Goal: Find specific page/section: Find specific page/section

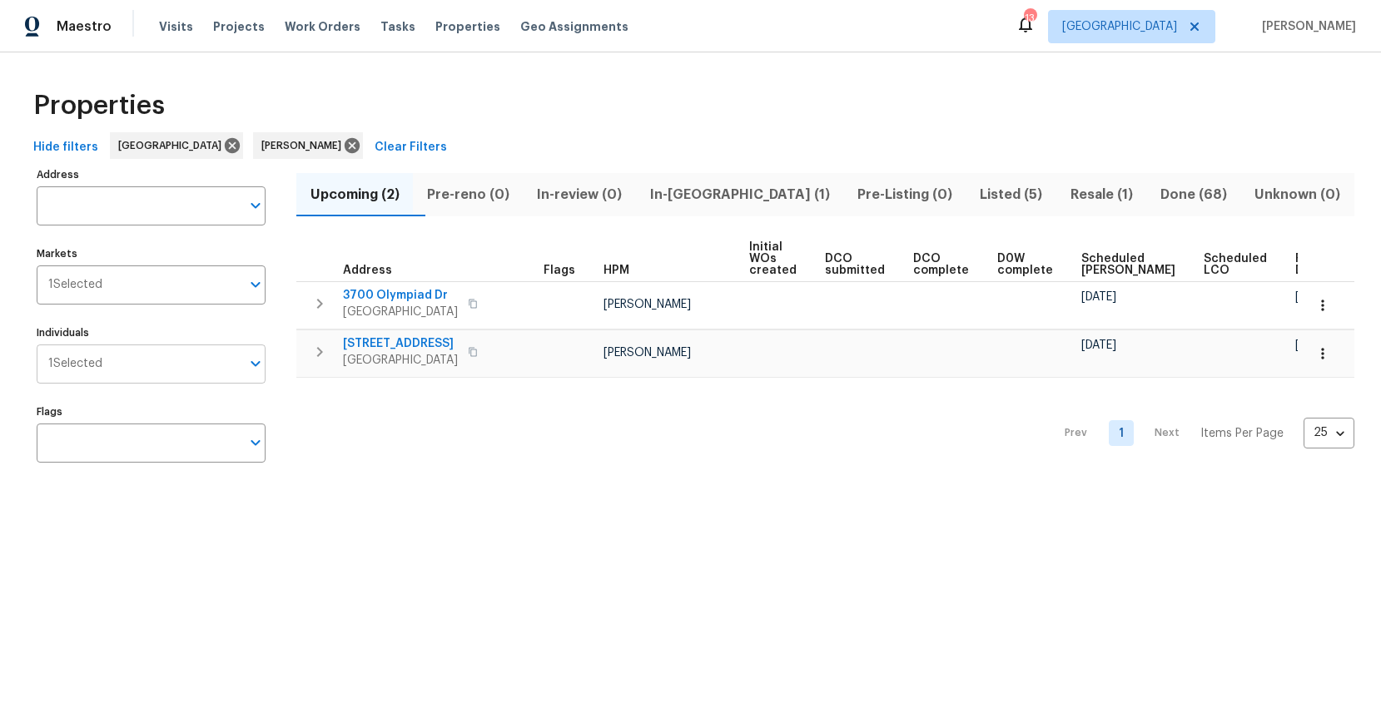
click at [169, 360] on input "Individuals" at bounding box center [171, 364] width 138 height 39
type input "[PERSON_NAME]"
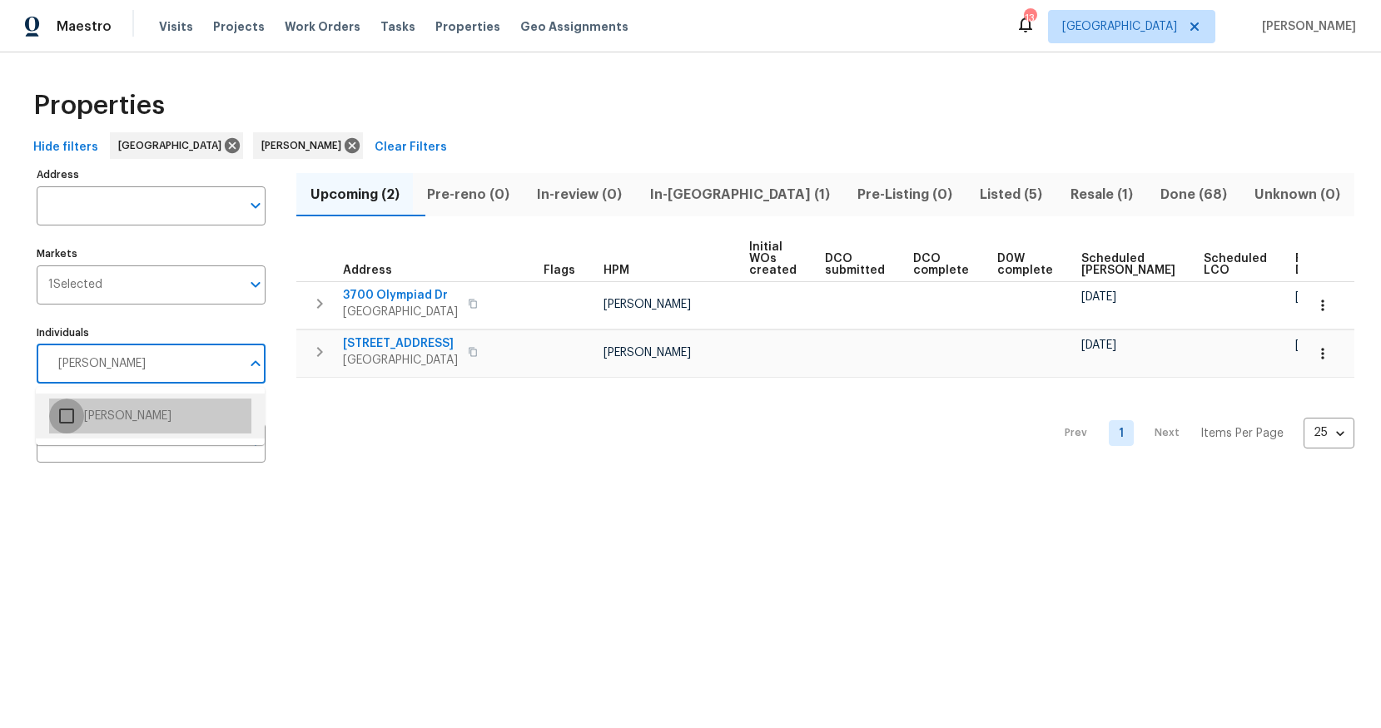
click at [72, 412] on input "checkbox" at bounding box center [66, 416] width 35 height 35
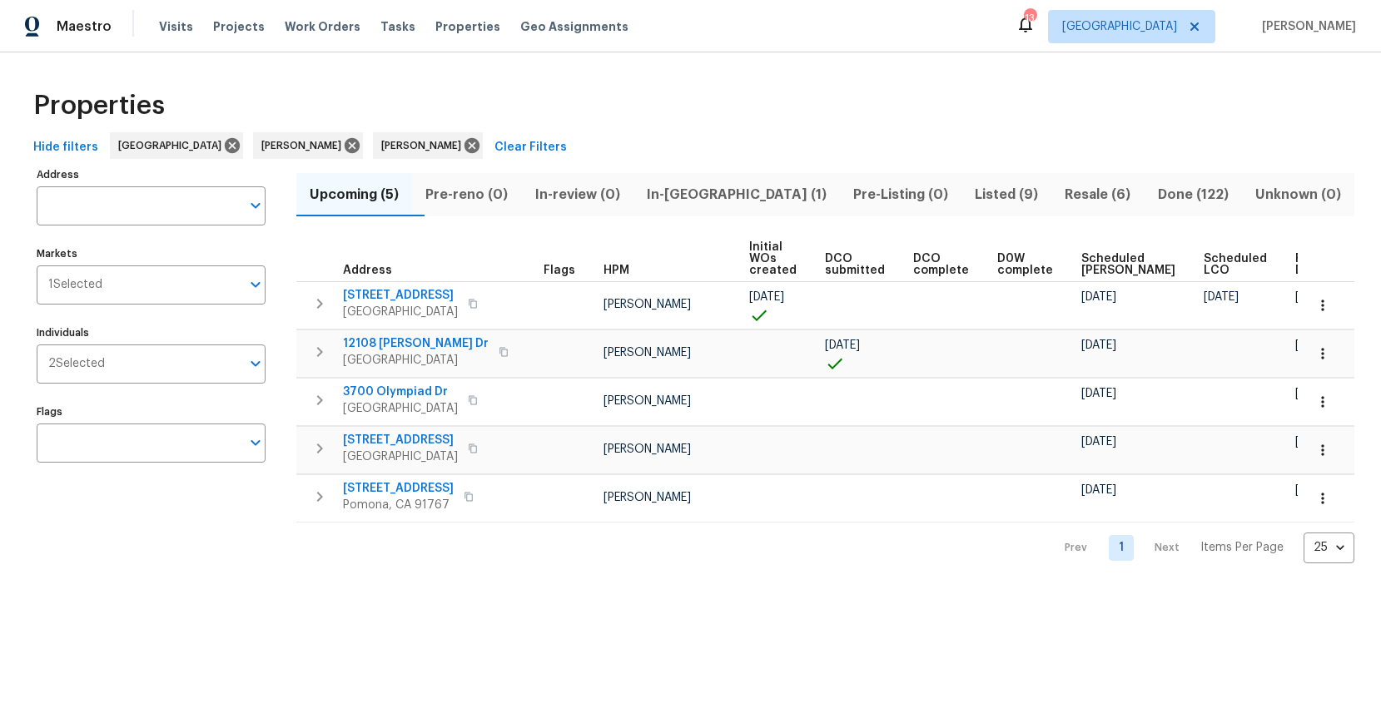
click at [1068, 192] on span "Resale (6)" at bounding box center [1097, 194] width 72 height 23
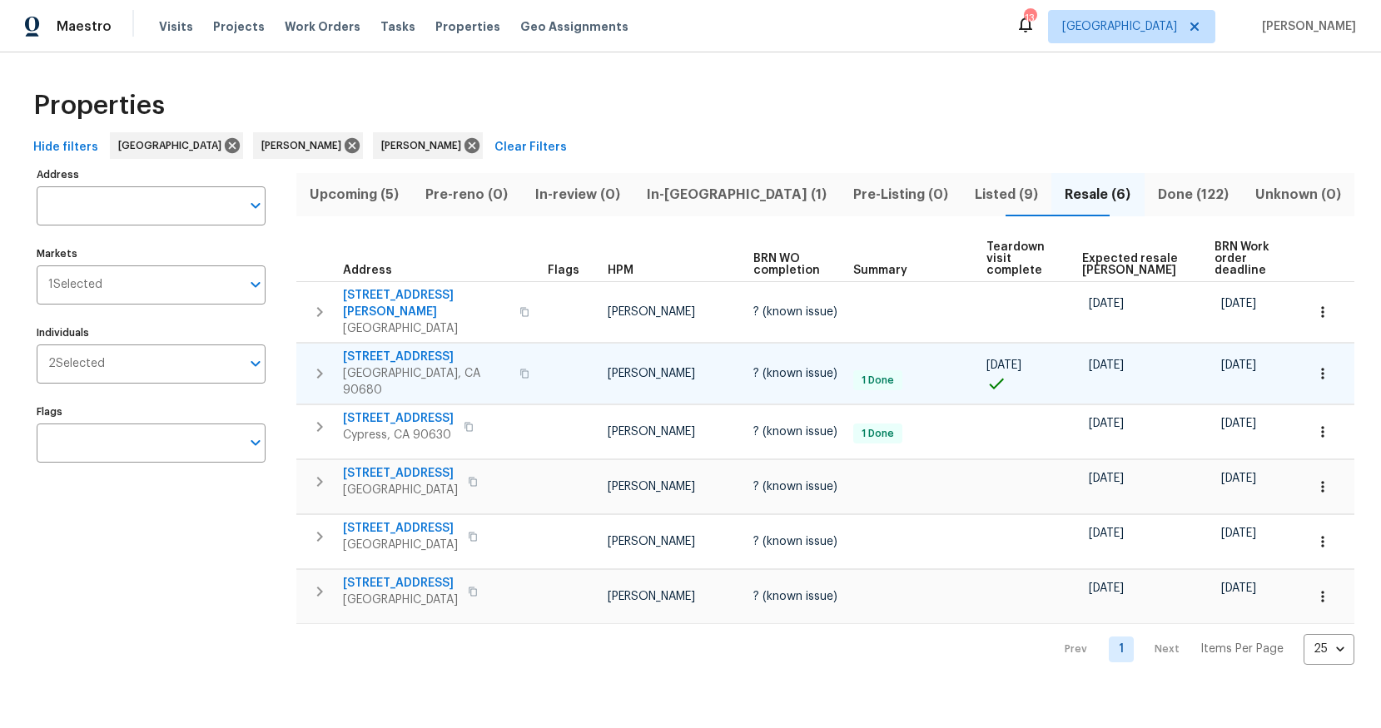
click at [514, 356] on button "button" at bounding box center [524, 374] width 20 height 40
click at [365, 199] on span "Upcoming (5)" at bounding box center [354, 194] width 96 height 23
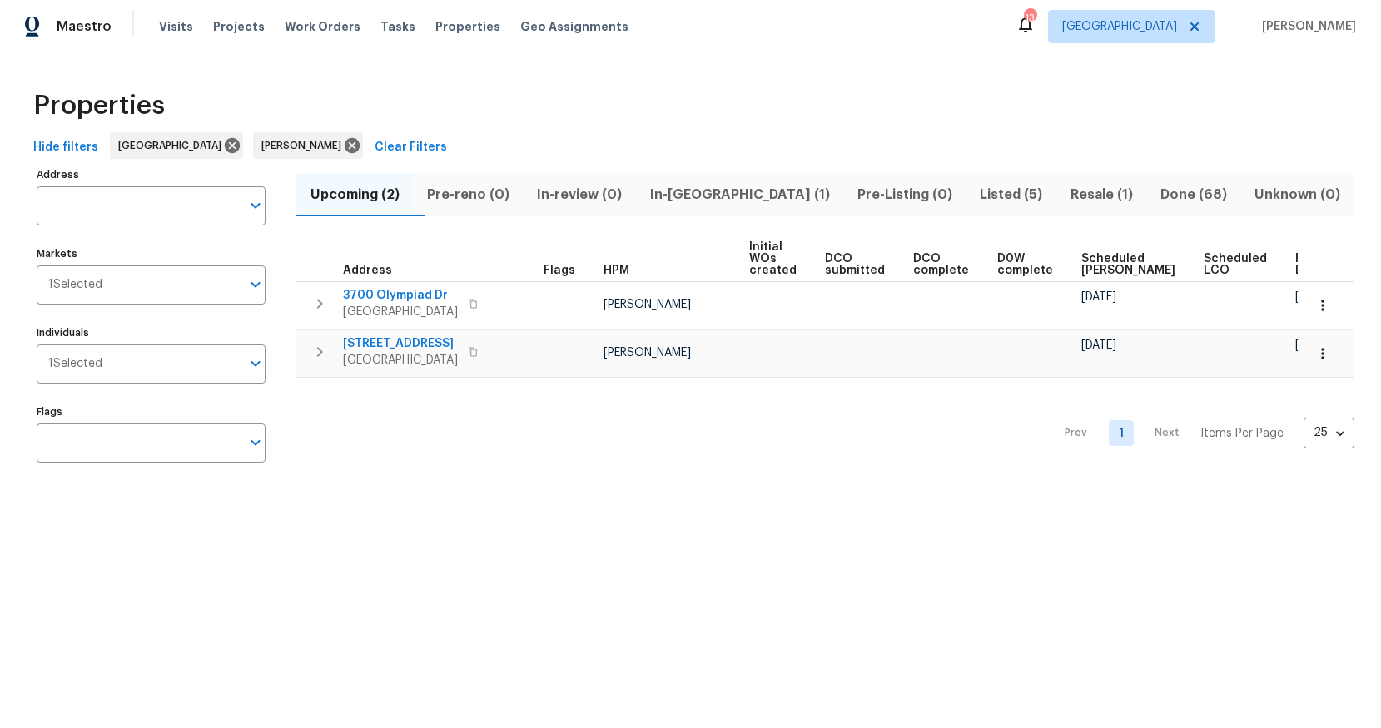
click at [541, 506] on html "Maestro Visits Projects Work Orders Tasks Properties Geo Assignments 13 [GEOGRA…" at bounding box center [690, 253] width 1381 height 506
